Goal: Task Accomplishment & Management: Manage account settings

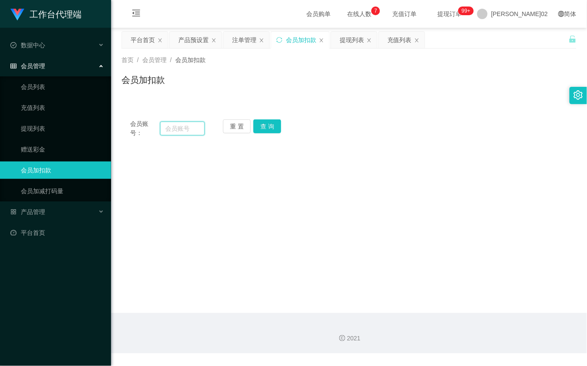
click at [182, 124] on input "text" at bounding box center [182, 129] width 44 height 14
paste input "Akaza13"
type input "Akaza13"
click at [266, 129] on button "查 询" at bounding box center [267, 126] width 28 height 14
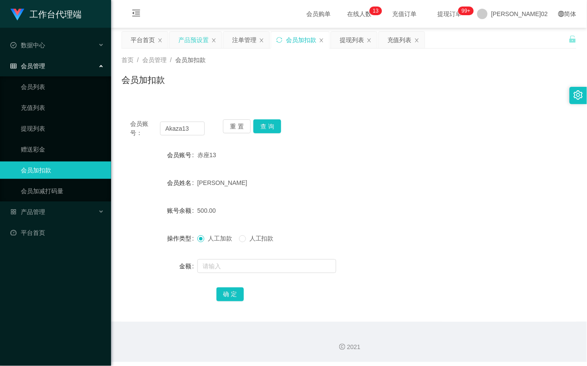
click at [192, 42] on div "产品预设置" at bounding box center [193, 40] width 30 height 16
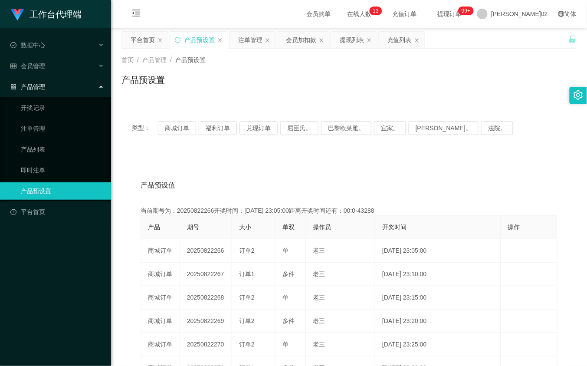
click at [166, 119] on div "类型： 商城订单 福利订单 兑现订单 屈臣氏。 巴黎欧莱雅。 宜家。 [PERSON_NAME]。 法院。" at bounding box center [349, 128] width 455 height 35
click at [170, 126] on button "商城订单" at bounding box center [177, 128] width 38 height 14
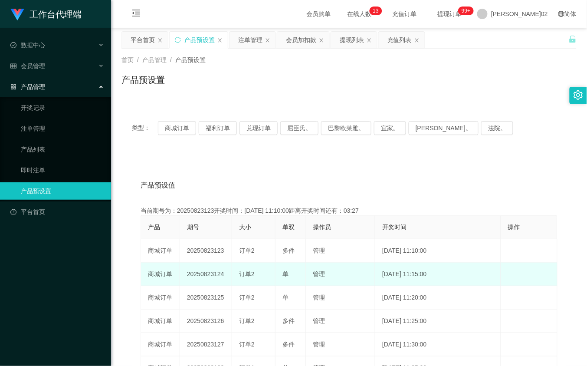
click at [210, 274] on td "20250823124" at bounding box center [206, 274] width 52 height 23
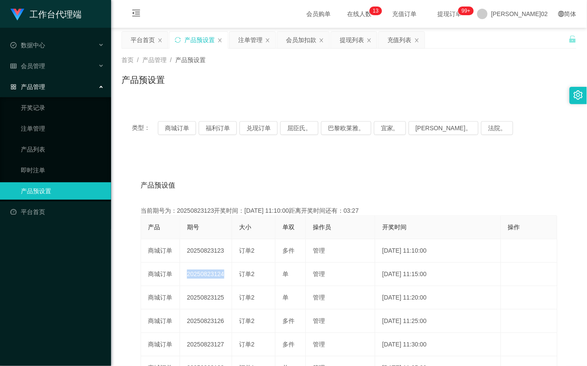
copy td "20250823124"
click at [326, 168] on div "产品预设值 添加期号 当前期号为：20250823123开奖时间：2025-08-23 11:10:00距离开奖时间还有：02:21 产品 期号 大小 单双 …" at bounding box center [349, 333] width 455 height 358
click at [184, 130] on button "商城订单" at bounding box center [177, 128] width 38 height 14
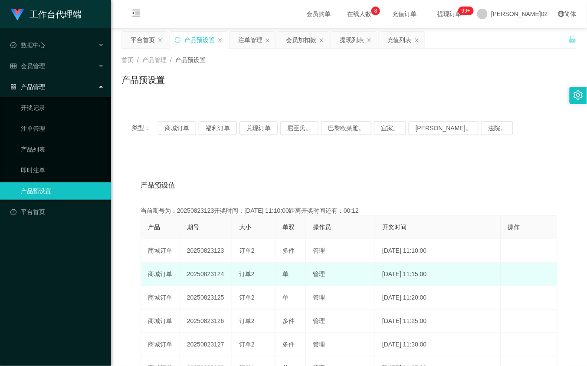
click at [202, 274] on td "20250823124" at bounding box center [206, 274] width 52 height 23
copy td "20250823124"
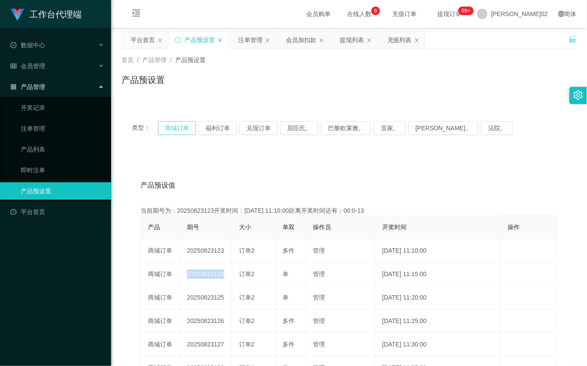
click at [182, 133] on button "商城订单" at bounding box center [177, 128] width 38 height 14
click at [187, 126] on button "商城订单" at bounding box center [177, 128] width 38 height 14
drag, startPoint x: 187, startPoint y: 126, endPoint x: 327, endPoint y: 42, distance: 163.1
click at [187, 126] on button "商城订单" at bounding box center [177, 128] width 38 height 14
click at [424, 170] on div "产品预设值 添加期号 当前期号为：20250823124开奖时间：2025-08-23 11:15:00距离开奖时间还有：00:0-22 产品 期号 大小 单…" at bounding box center [349, 333] width 455 height 358
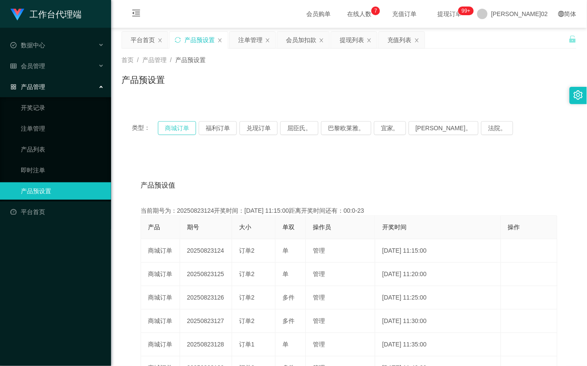
click at [187, 124] on button "商城订单" at bounding box center [177, 128] width 38 height 14
type button "k3wph"
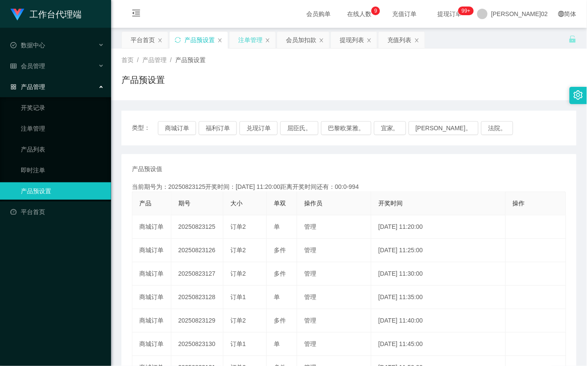
drag, startPoint x: 248, startPoint y: 37, endPoint x: 276, endPoint y: 42, distance: 28.2
click at [249, 38] on div "注单管理" at bounding box center [250, 40] width 24 height 16
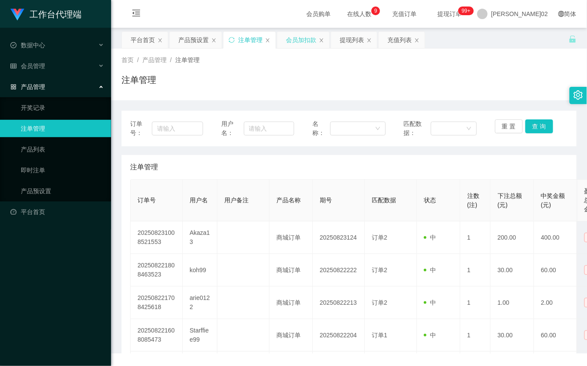
click at [305, 42] on div "会员加扣款" at bounding box center [301, 40] width 30 height 16
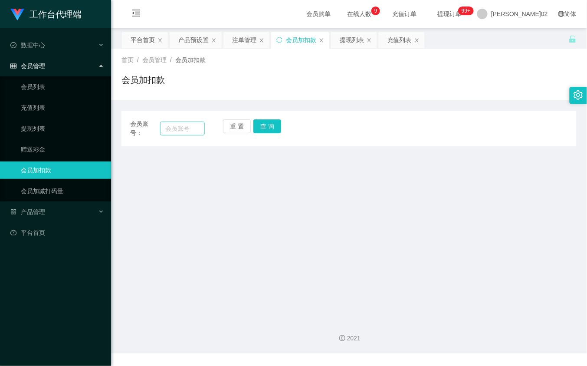
drag, startPoint x: 193, startPoint y: 119, endPoint x: 192, endPoint y: 125, distance: 5.8
click at [192, 125] on div "会员账号：" at bounding box center [167, 128] width 75 height 18
click at [192, 125] on input "text" at bounding box center [182, 129] width 44 height 14
paste input "Akaza13"
type input "Akaza13"
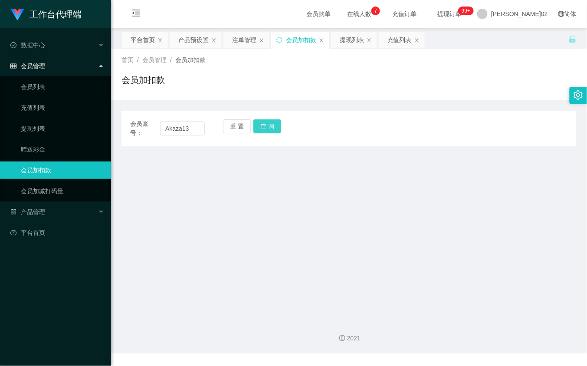
click at [258, 131] on button "查 询" at bounding box center [267, 126] width 28 height 14
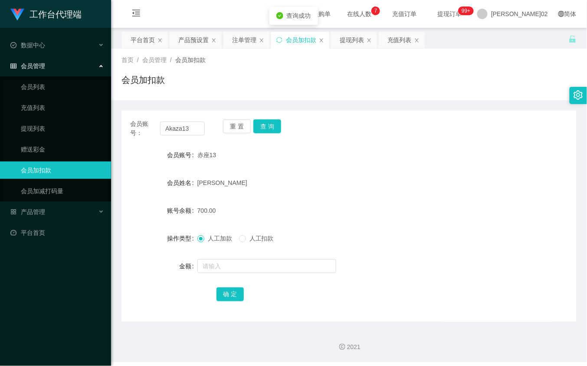
click at [246, 242] on label "人工扣款" at bounding box center [258, 238] width 38 height 9
click at [235, 262] on input "text" at bounding box center [266, 266] width 139 height 14
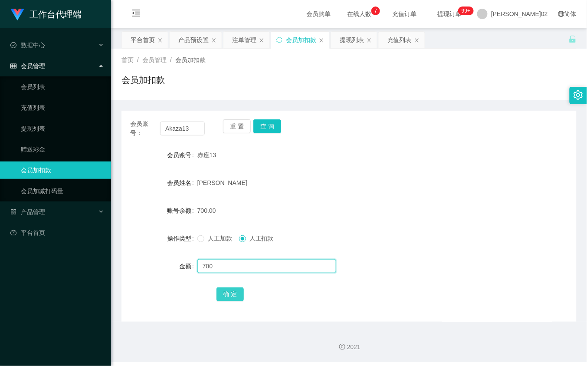
type input "700"
click at [236, 294] on button "确 定" at bounding box center [231, 294] width 28 height 14
click at [286, 237] on div "人工加款 人工扣款" at bounding box center [330, 238] width 266 height 17
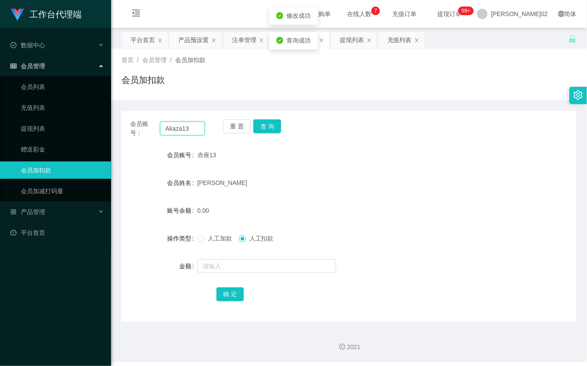
click at [187, 132] on input "Akaza13" at bounding box center [182, 129] width 44 height 14
